Goal: Find specific page/section: Find specific page/section

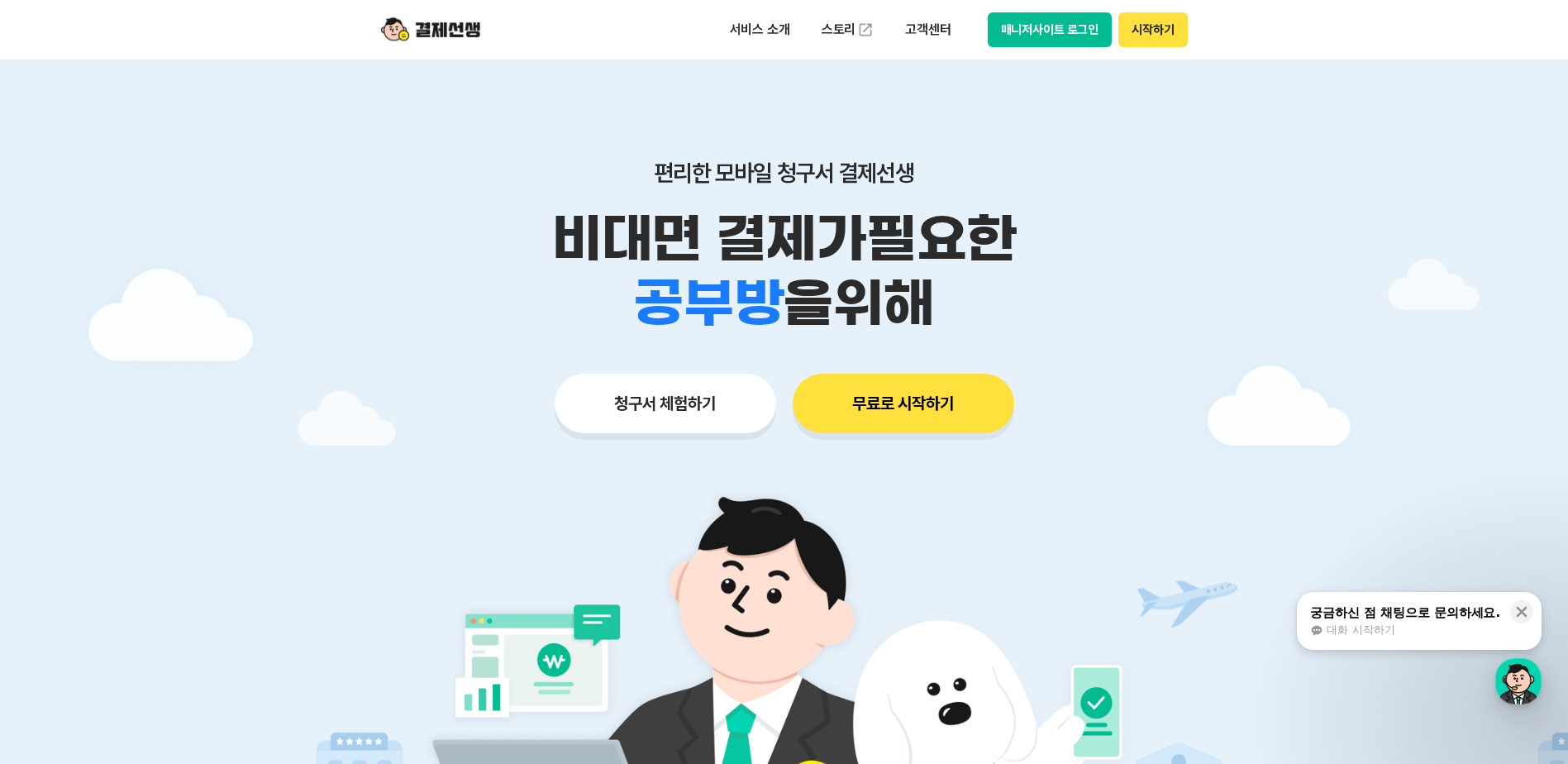
click at [1036, 28] on button "매니저사이트 로그인" at bounding box center [1050, 29] width 125 height 35
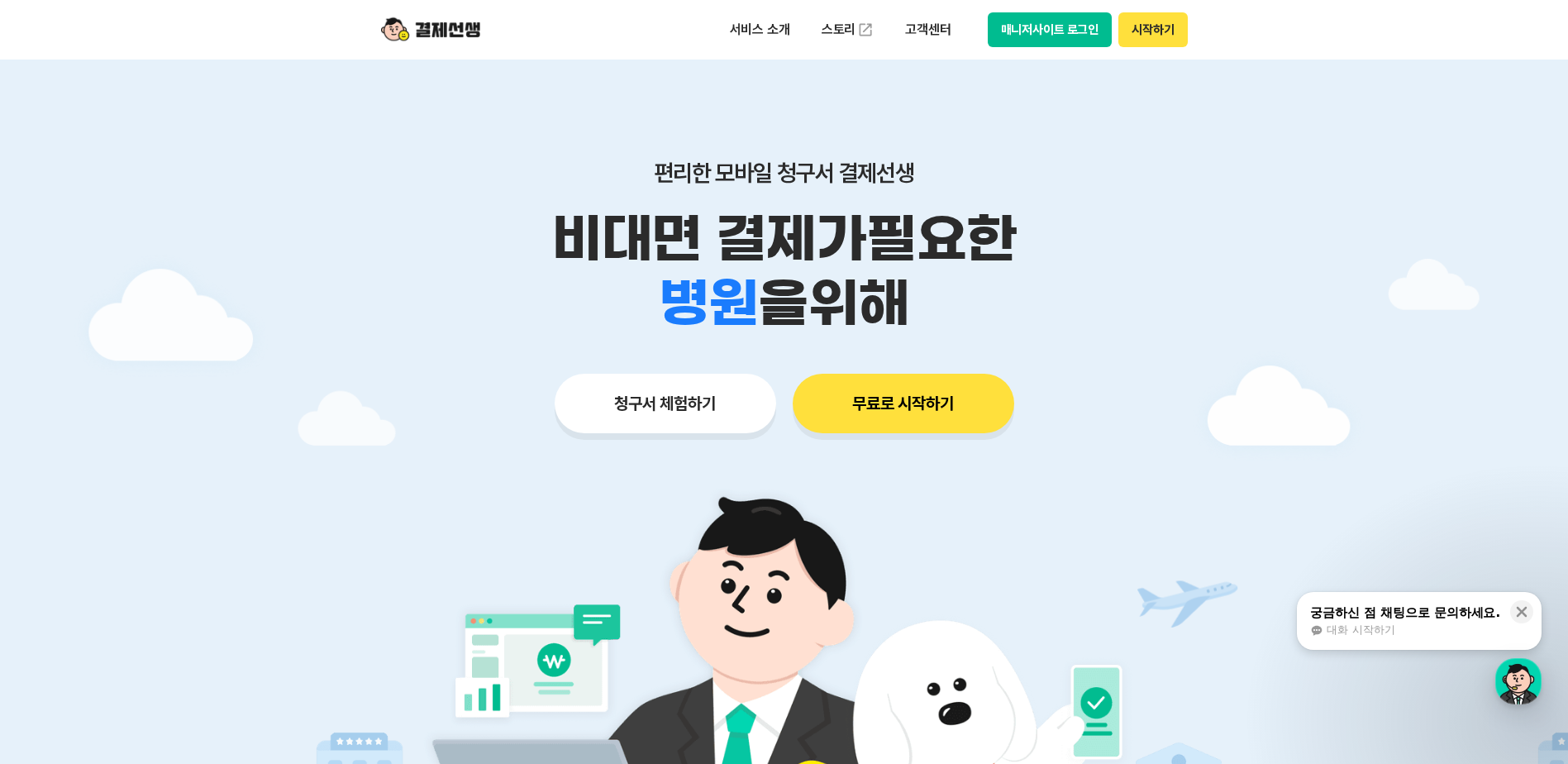
click at [1085, 33] on button "매니저사이트 로그인" at bounding box center [1050, 29] width 125 height 35
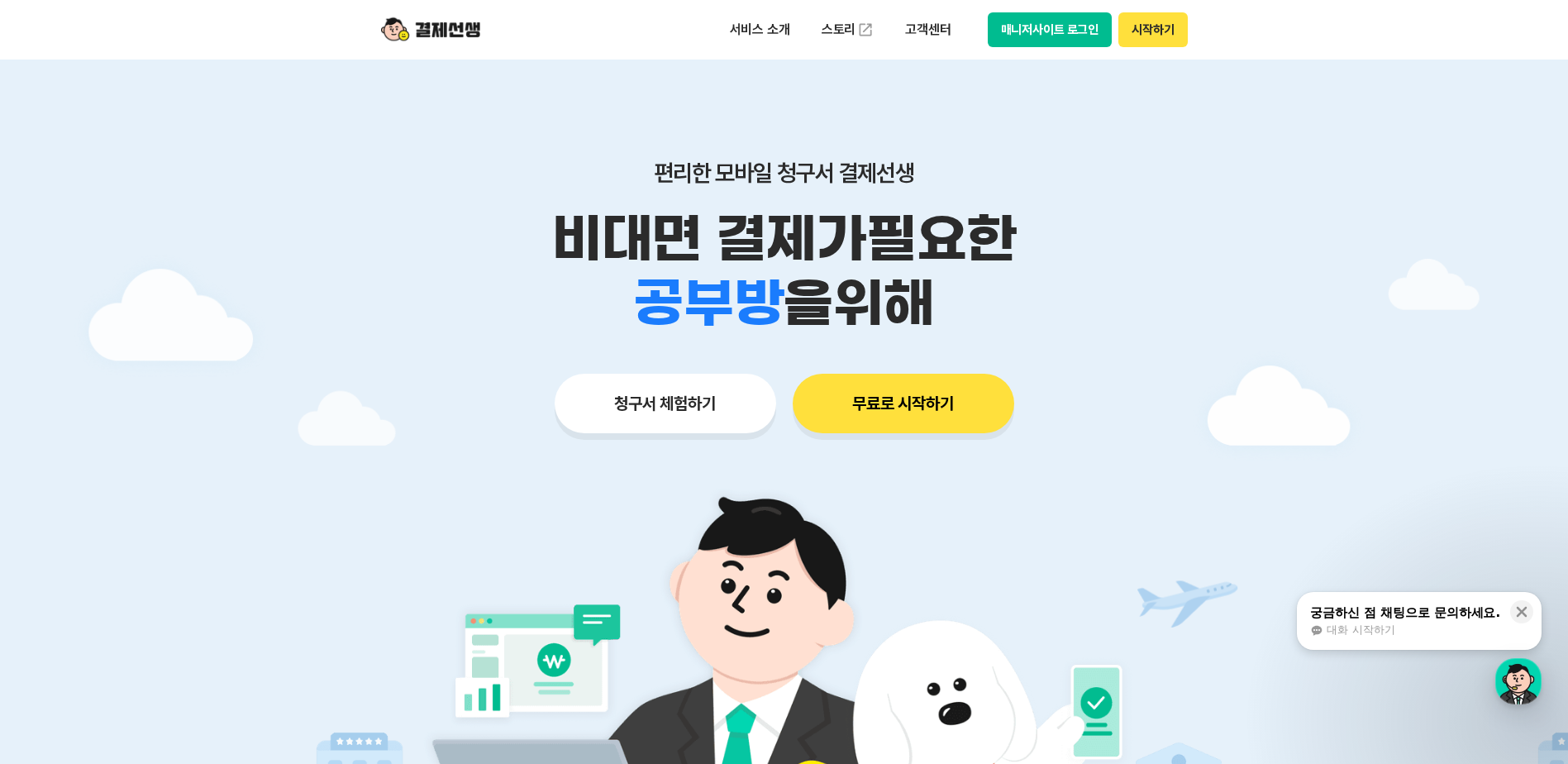
click at [1027, 27] on button "매니저사이트 로그인" at bounding box center [1050, 29] width 125 height 35
click at [1031, 35] on button "매니저사이트 로그인" at bounding box center [1050, 29] width 125 height 35
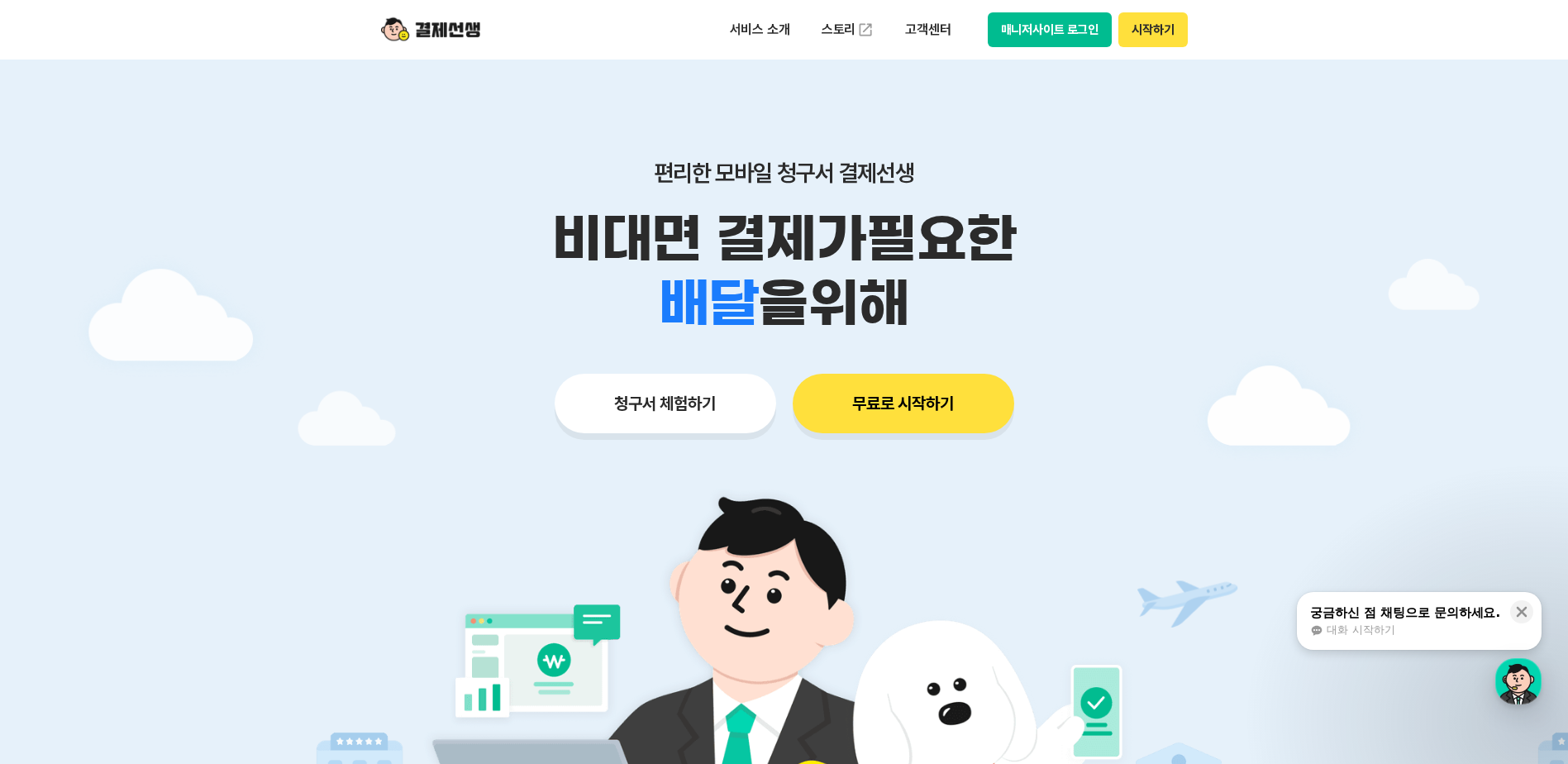
click at [1056, 34] on button "매니저사이트 로그인" at bounding box center [1050, 29] width 125 height 35
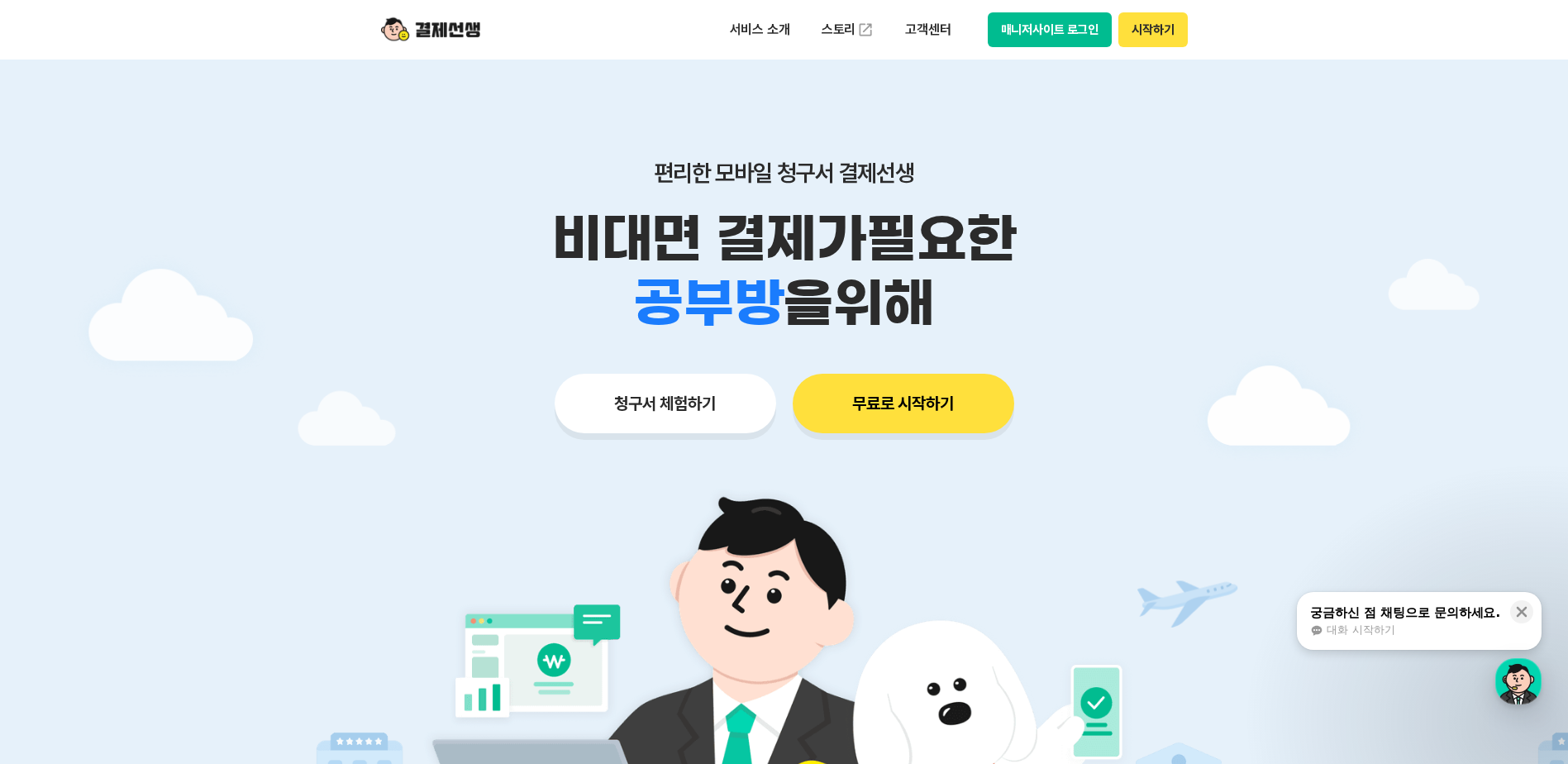
click at [1175, 17] on button "시작하기" at bounding box center [1152, 29] width 68 height 35
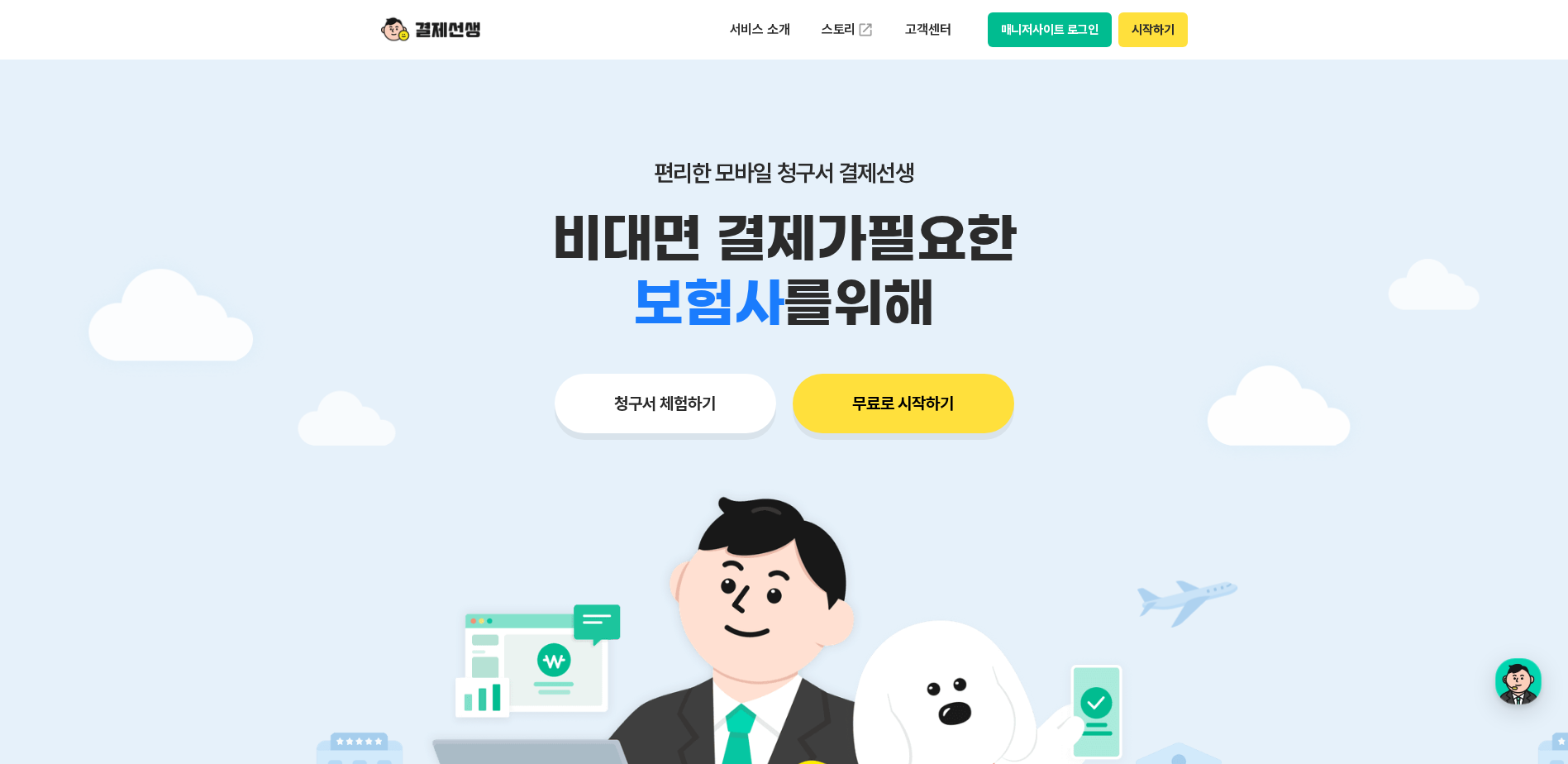
click at [1060, 32] on button "매니저사이트 로그인" at bounding box center [1050, 29] width 125 height 35
click at [1040, 28] on button "매니저사이트 로그인" at bounding box center [1050, 29] width 125 height 35
click at [1505, 677] on div "button" at bounding box center [1518, 681] width 46 height 46
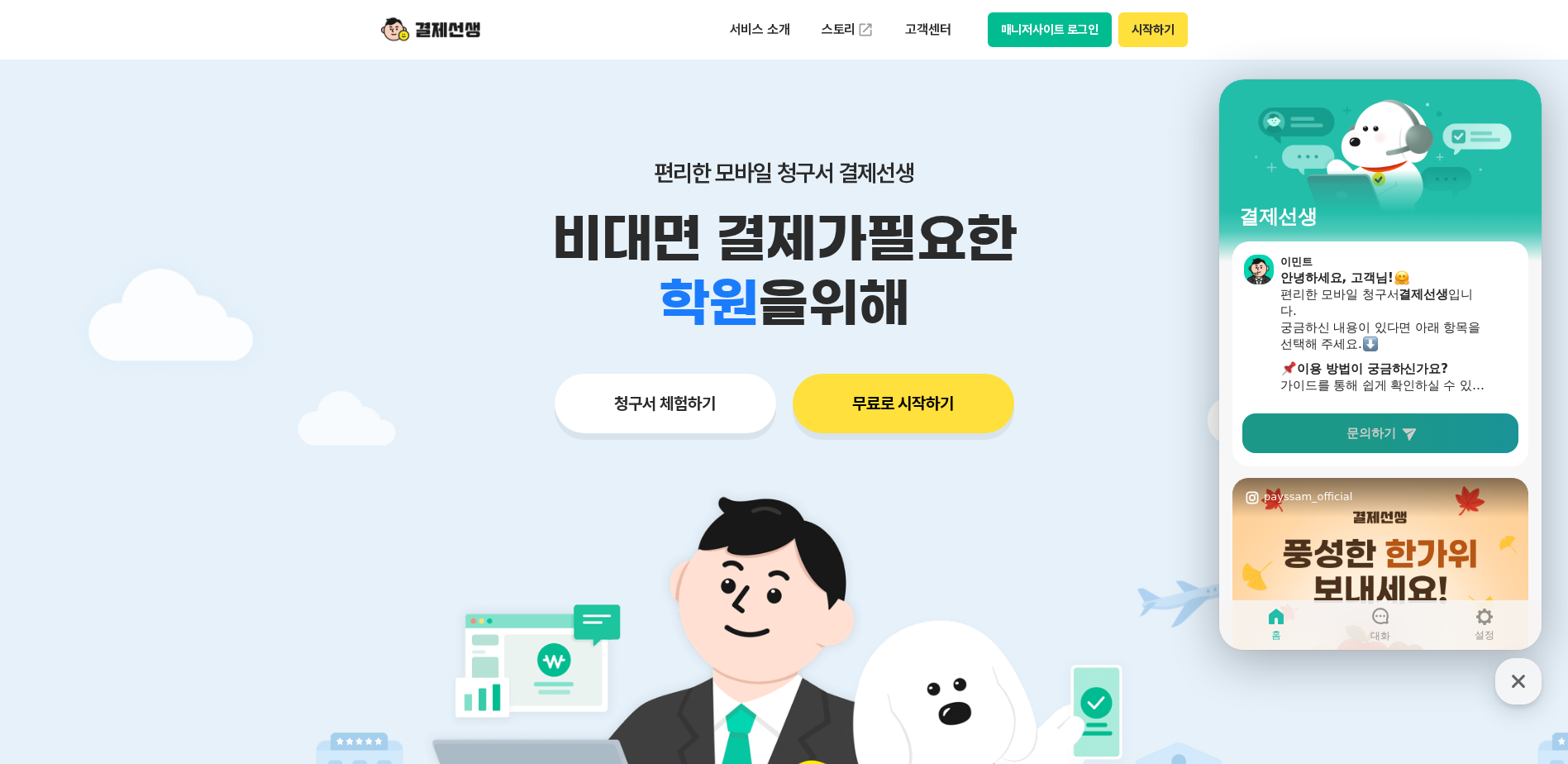
click at [1384, 428] on span "문의하기" at bounding box center [1371, 433] width 49 height 16
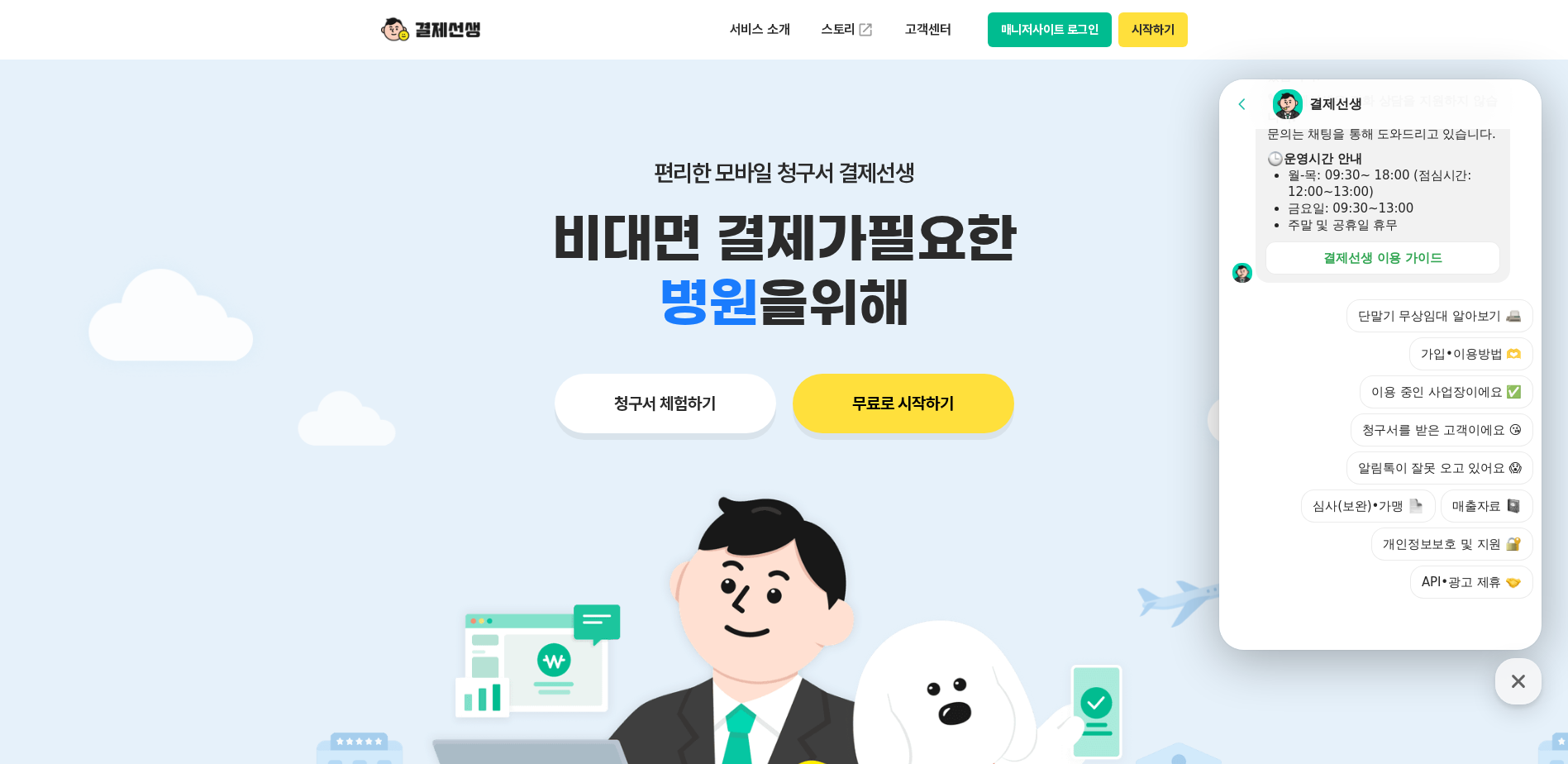
scroll to position [486, 0]
drag, startPoint x: 1537, startPoint y: 424, endPoint x: 2756, endPoint y: 741, distance: 1259.5
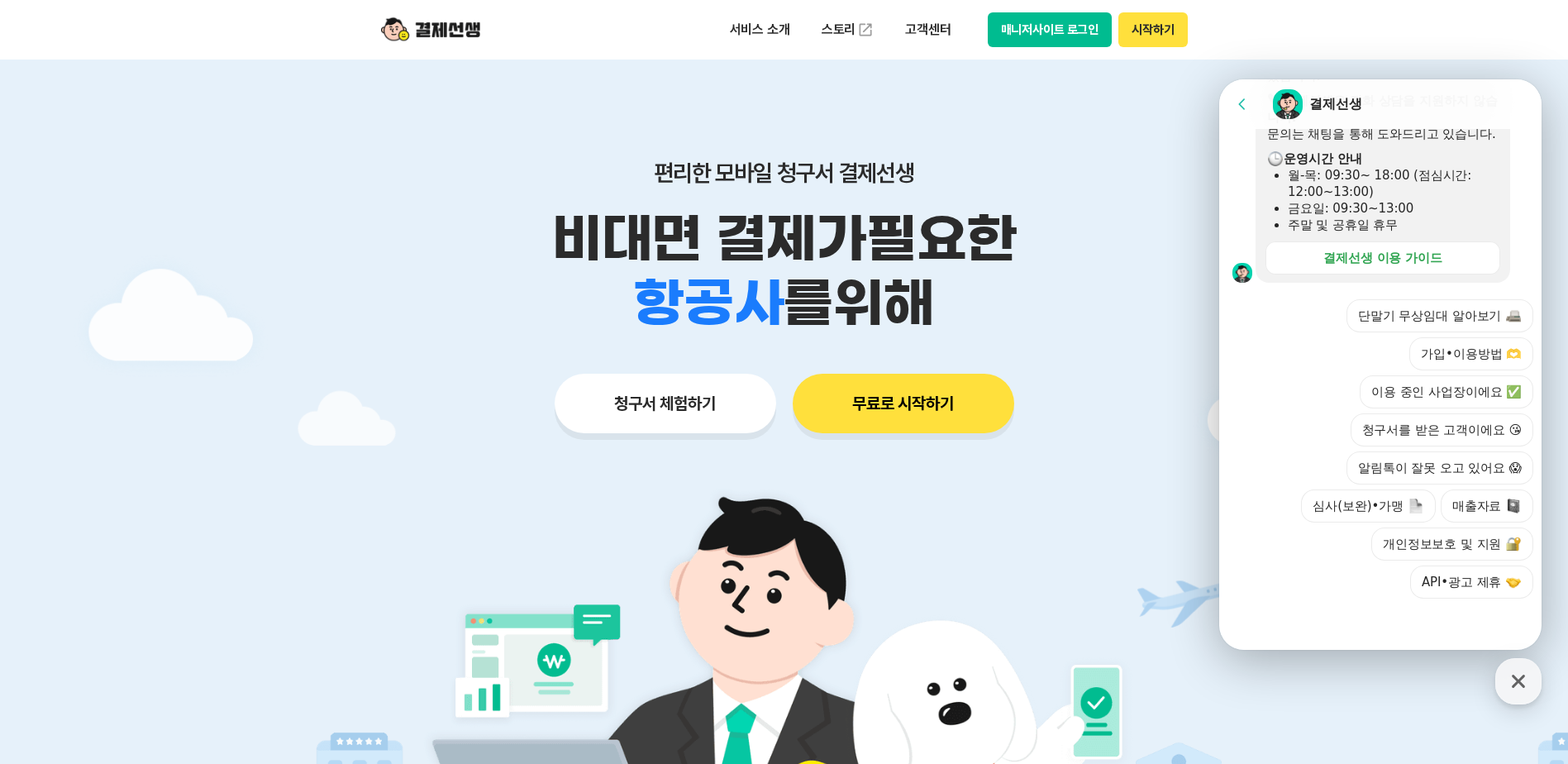
click at [1383, 398] on button "이용 중인 사업장이에요 ✅" at bounding box center [1447, 392] width 174 height 33
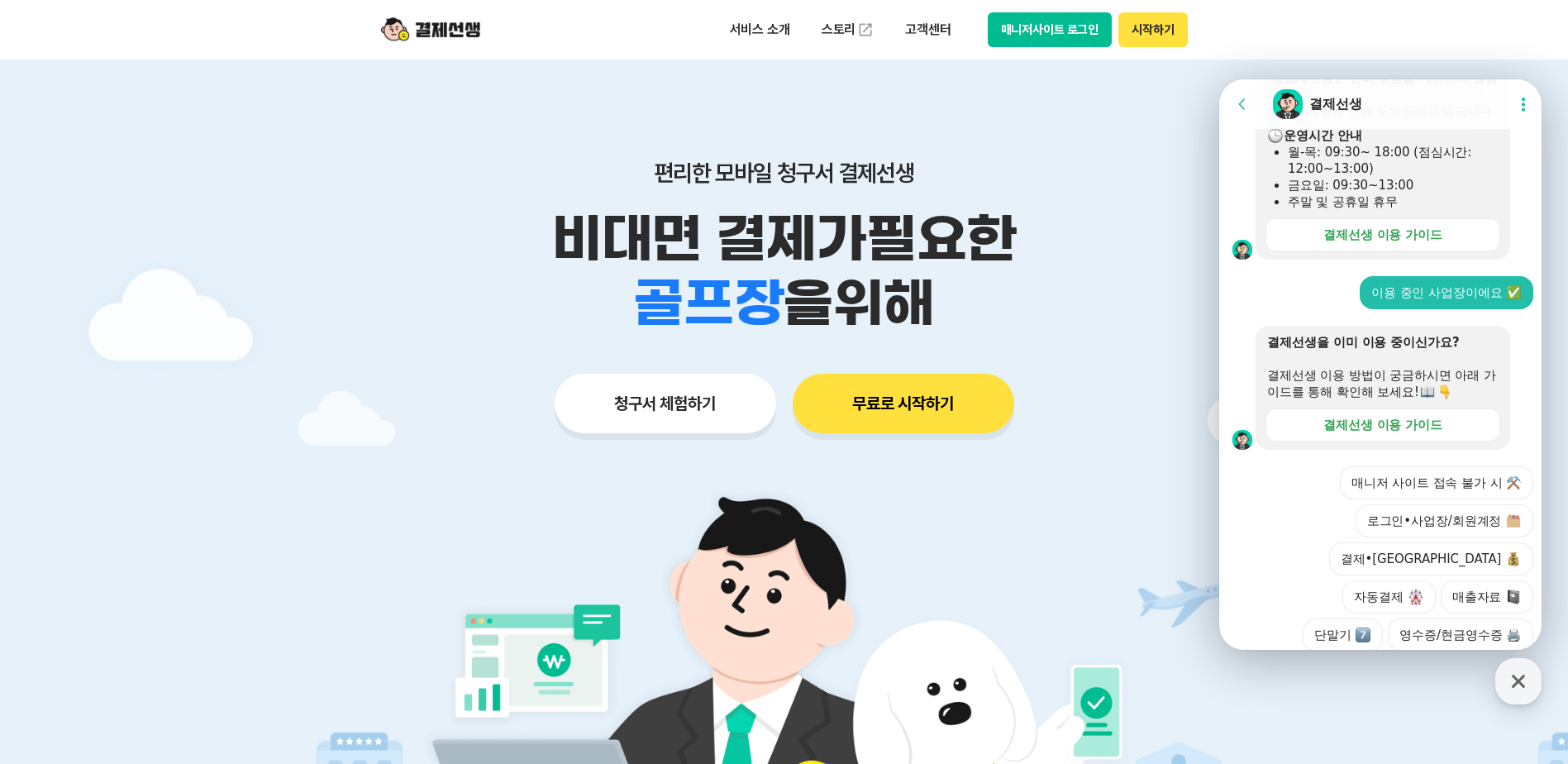
scroll to position [600, 0]
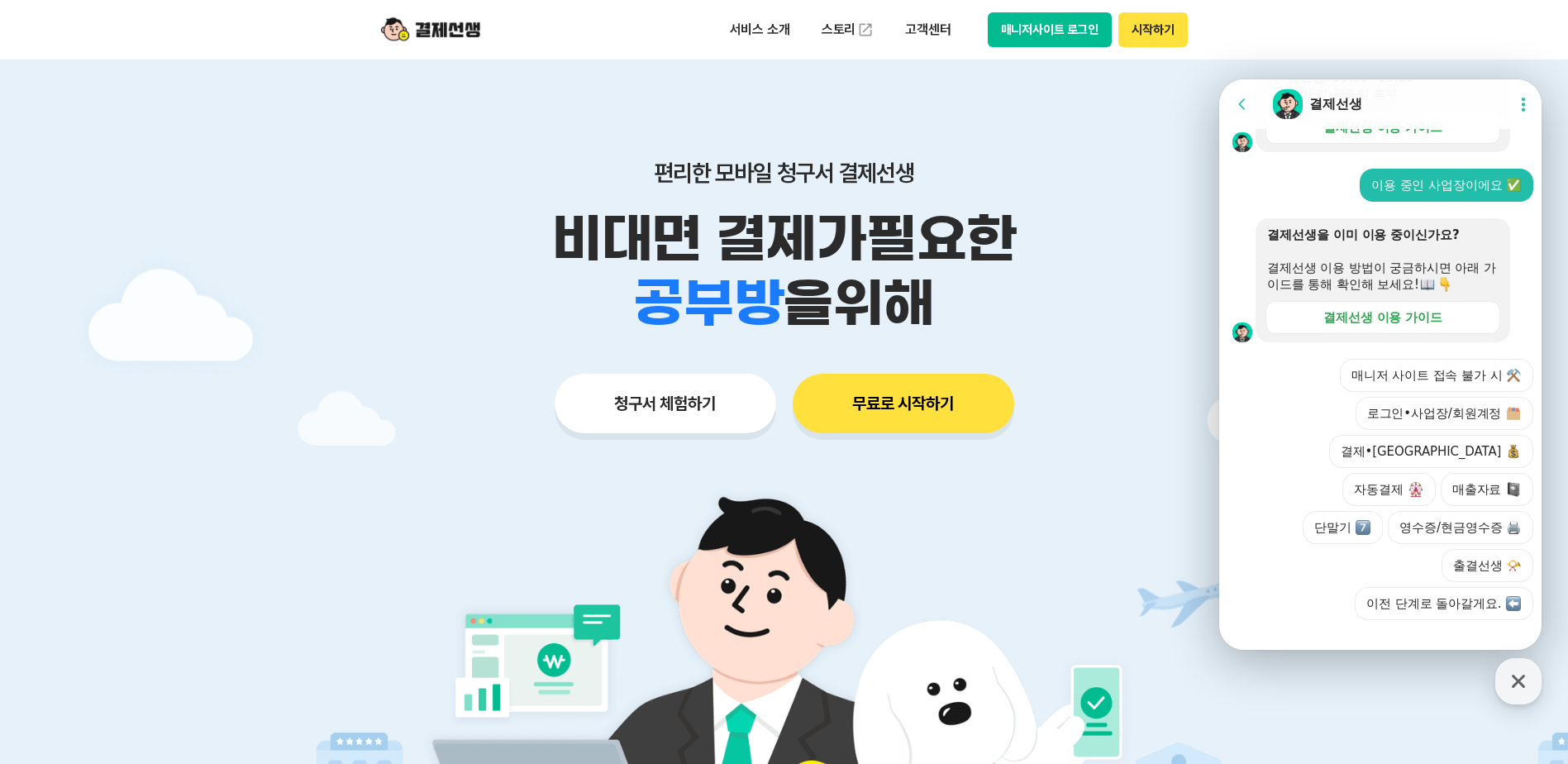
click at [1435, 387] on button "매니저 사이트 접속 불가 시 ⚒️" at bounding box center [1436, 375] width 193 height 33
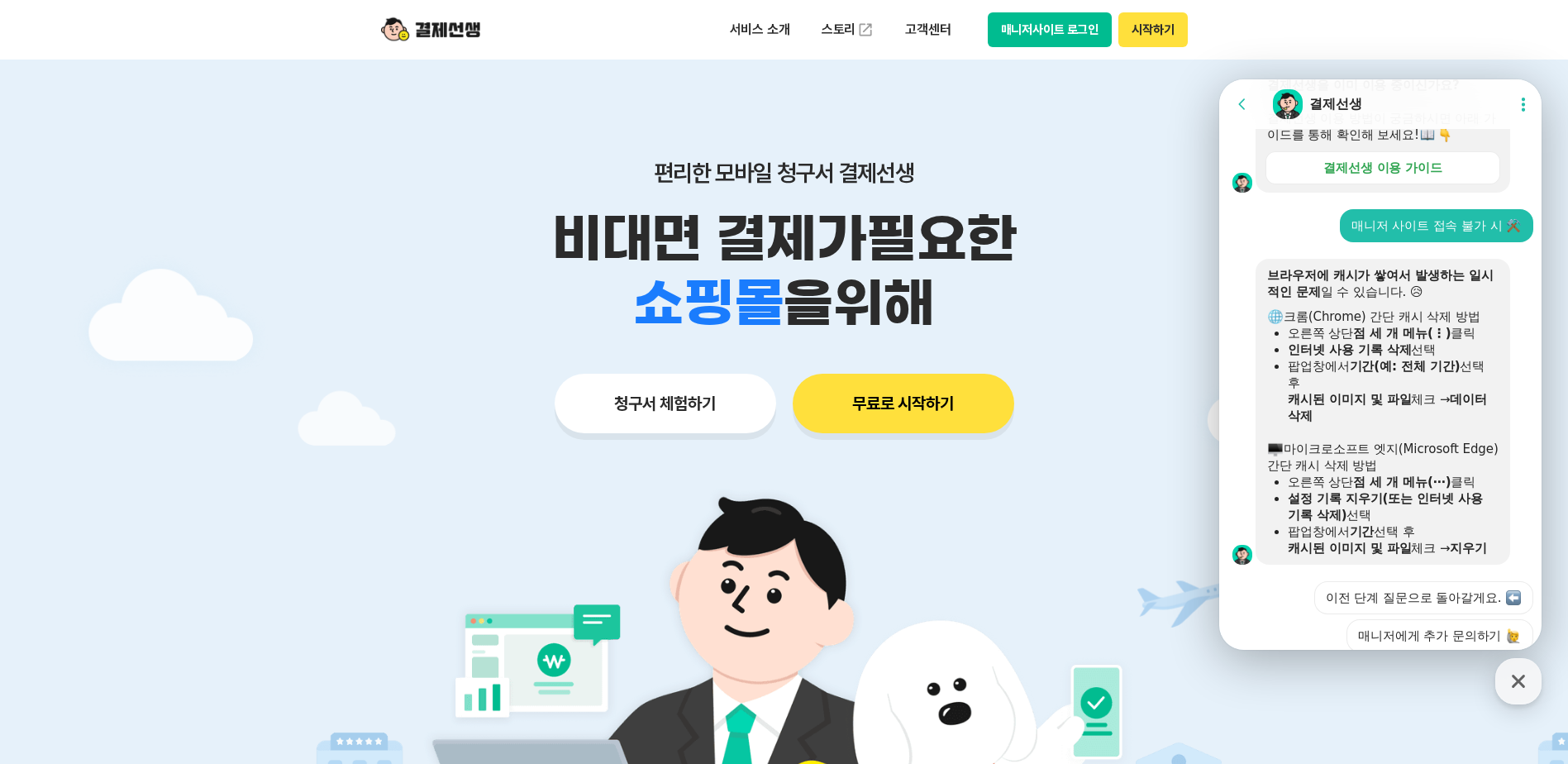
scroll to position [837, 0]
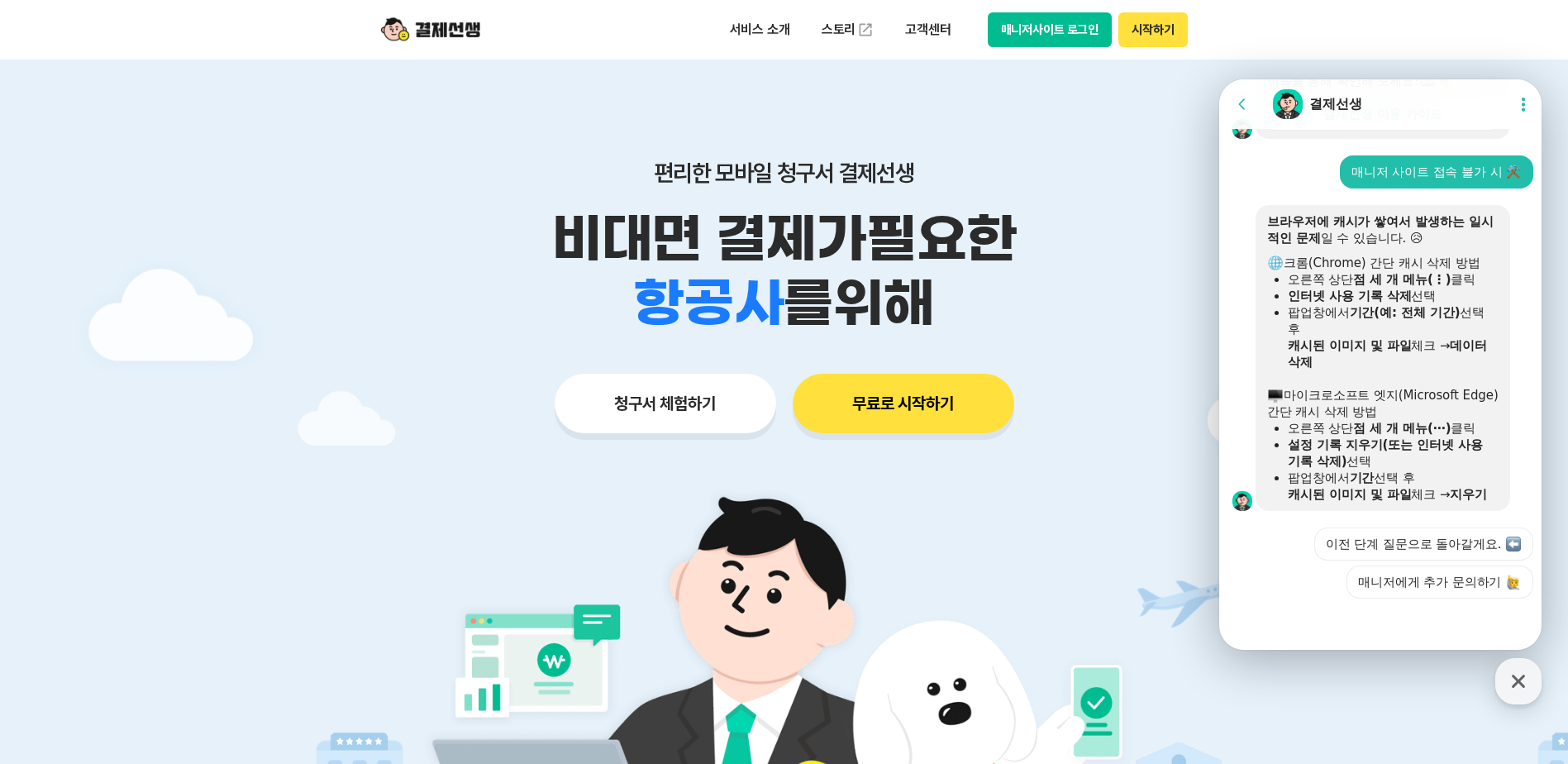
click at [1040, 26] on button "매니저사이트 로그인" at bounding box center [1050, 29] width 125 height 35
